Goal: Use online tool/utility: Utilize a website feature to perform a specific function

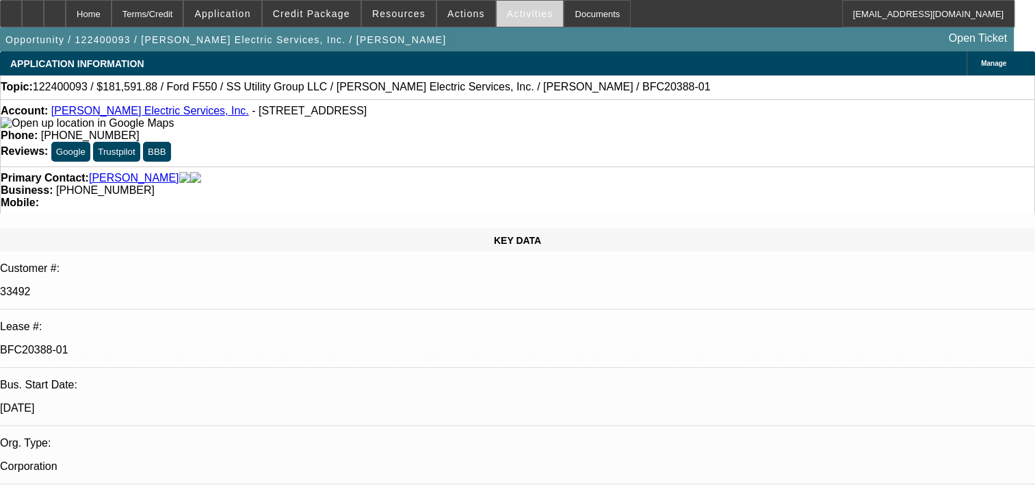
select select "0.1"
select select "0"
select select "0.1"
select select "0"
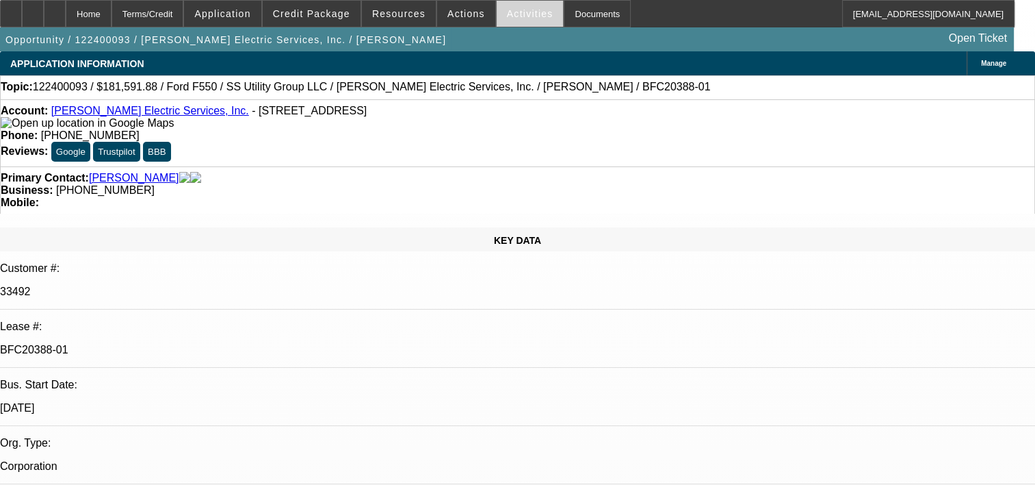
select select "0"
select select "0.2"
select select "2"
select select "0"
select select "0.15"
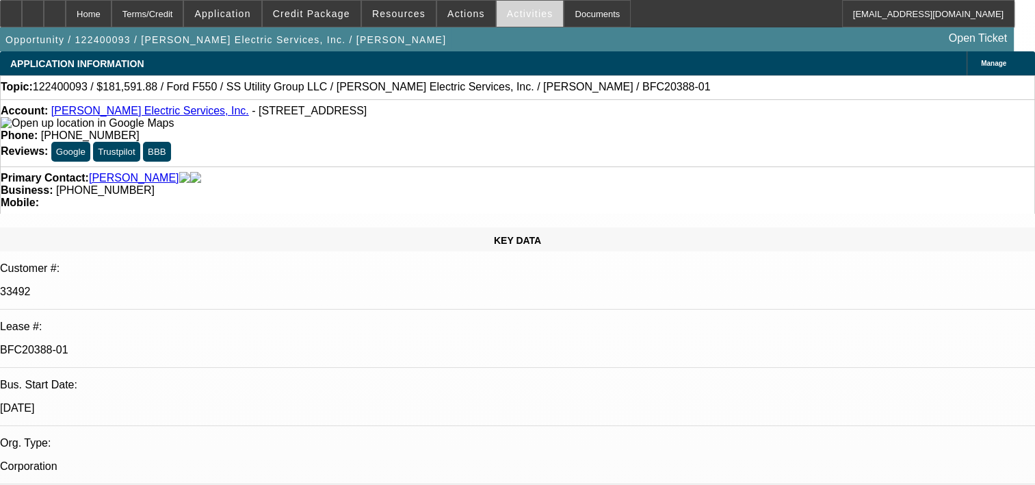
select select "0"
select select "1"
select select "6"
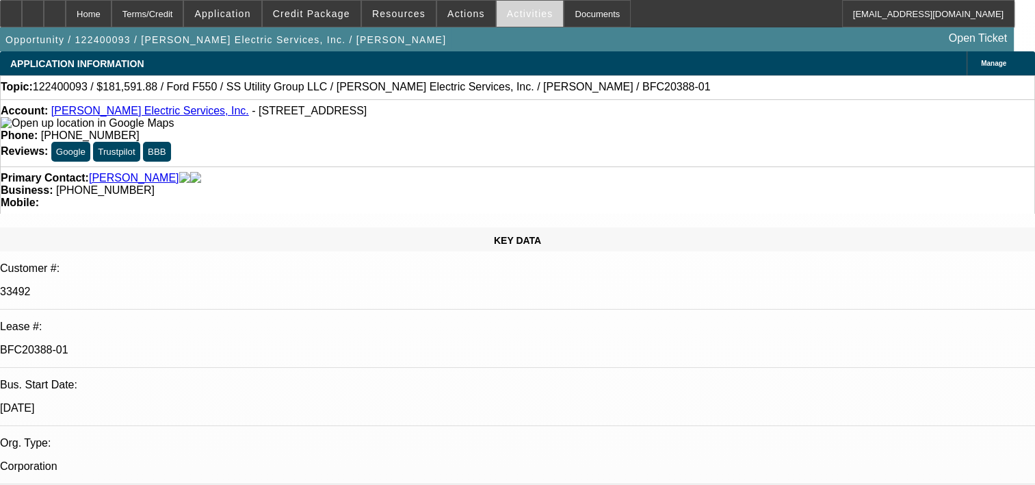
select select "1"
select select "6"
select select "1"
select select "2"
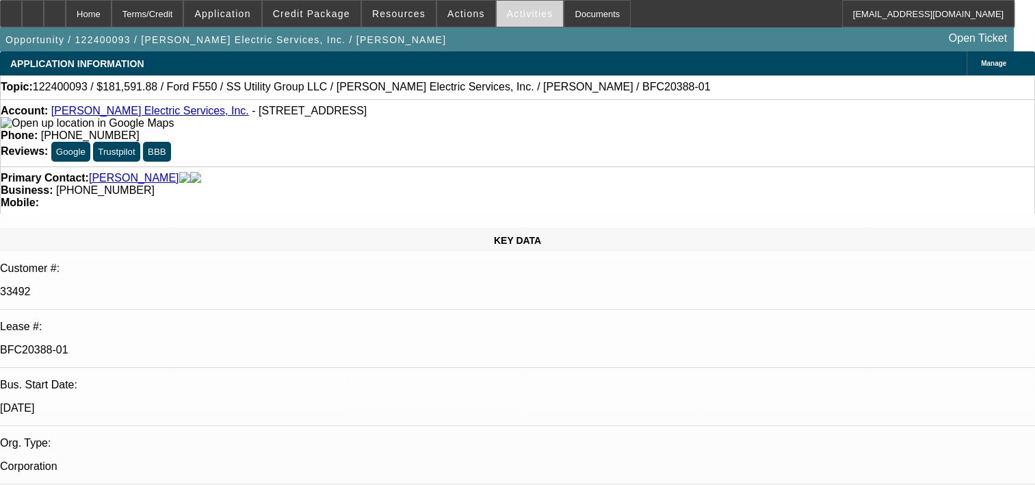
select select "6"
select select "1"
select select "6"
